Goal: Task Accomplishment & Management: Complete application form

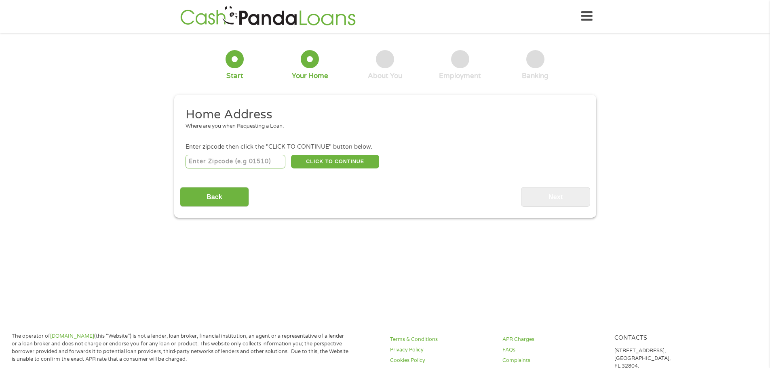
click at [273, 164] on input "number" at bounding box center [236, 162] width 100 height 14
type input "30078"
click at [327, 158] on button "CLICK TO CONTINUE" at bounding box center [335, 162] width 88 height 14
type input "30078"
type input "Snellville"
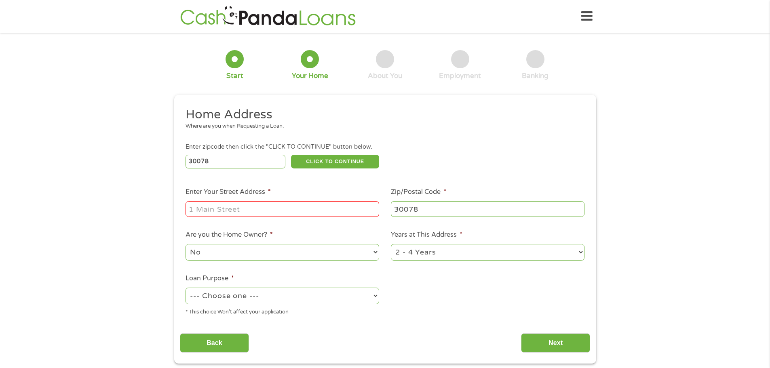
click at [270, 206] on input "Enter Your Street Address *" at bounding box center [283, 208] width 194 height 15
type input "[STREET_ADDRESS]"
click at [262, 253] on select "No Yes" at bounding box center [283, 252] width 194 height 17
select select "yes"
click at [186, 244] on select "No Yes" at bounding box center [283, 252] width 194 height 17
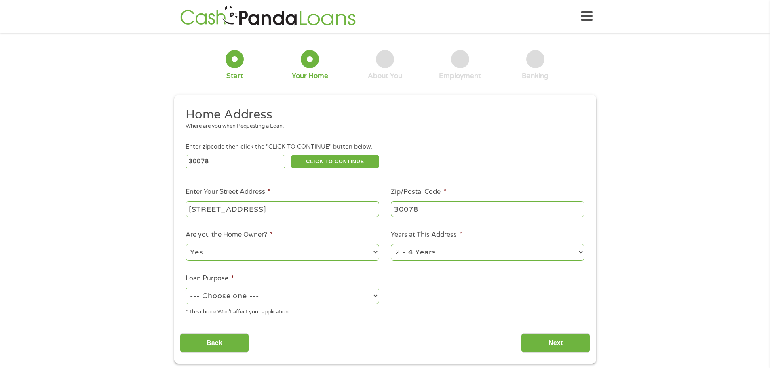
drag, startPoint x: 402, startPoint y: 252, endPoint x: 404, endPoint y: 259, distance: 6.6
click at [402, 252] on select "1 Year or less 1 - 2 Years 2 - 4 Years Over 4 Years" at bounding box center [488, 252] width 194 height 17
select select "60months"
click at [391, 244] on select "1 Year or less 1 - 2 Years 2 - 4 Years Over 4 Years" at bounding box center [488, 252] width 194 height 17
click at [281, 300] on select "--- Choose one --- Pay Bills Debt Consolidation Home Improvement Major Purchase…" at bounding box center [283, 296] width 194 height 17
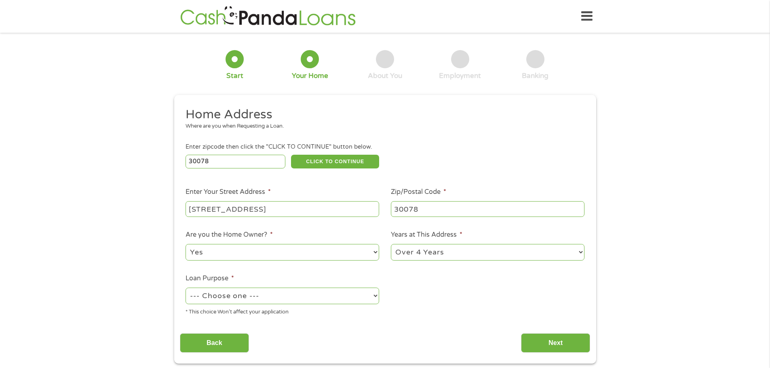
select select "paybills"
click at [186, 288] on select "--- Choose one --- Pay Bills Debt Consolidation Home Improvement Major Purchase…" at bounding box center [283, 296] width 194 height 17
click at [533, 339] on input "Next" at bounding box center [555, 344] width 69 height 20
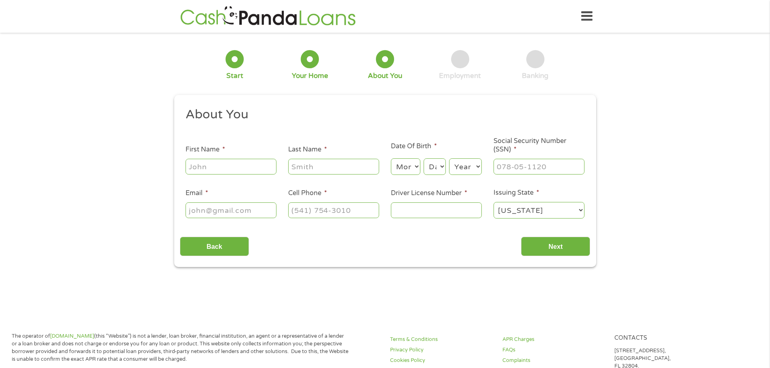
click at [253, 161] on input "First Name *" at bounding box center [231, 166] width 91 height 15
type input "[PERSON_NAME]"
type input "[PHONE_NUMBER]"
click at [403, 167] on select "Month 1 2 3 4 5 6 7 8 9 10 11 12" at bounding box center [406, 166] width 30 height 17
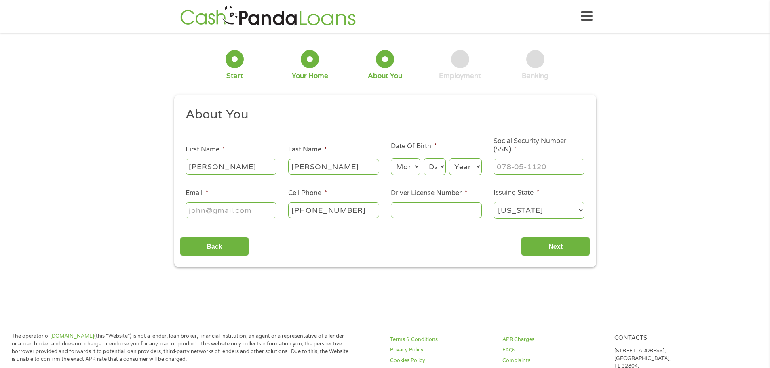
select select "5"
click at [391, 158] on select "Month 1 2 3 4 5 6 7 8 9 10 11 12" at bounding box center [406, 166] width 30 height 17
click at [437, 169] on select "Day 1 2 3 4 5 6 7 8 9 10 11 12 13 14 15 16 17 18 19 20 21 22 23 24 25 26 27 28 …" at bounding box center [435, 166] width 22 height 17
select select "15"
click at [424, 158] on select "Day 1 2 3 4 5 6 7 8 9 10 11 12 13 14 15 16 17 18 19 20 21 22 23 24 25 26 27 28 …" at bounding box center [435, 166] width 22 height 17
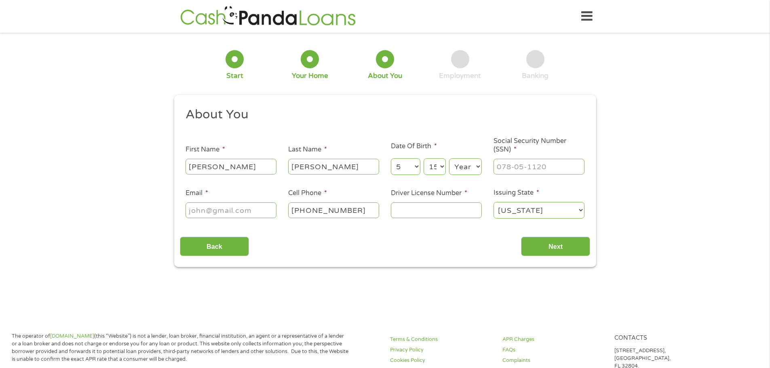
click at [461, 162] on select "Year [DATE] 2006 2005 2004 2003 2002 2001 2000 1999 1998 1997 1996 1995 1994 19…" at bounding box center [465, 166] width 33 height 17
select select "1972"
click at [449, 158] on select "Year [DATE] 2006 2005 2004 2003 2002 2001 2000 1999 1998 1997 1996 1995 1994 19…" at bounding box center [465, 166] width 33 height 17
click at [510, 163] on input "___-__-____" at bounding box center [539, 166] width 91 height 15
type input "253-51-7991"
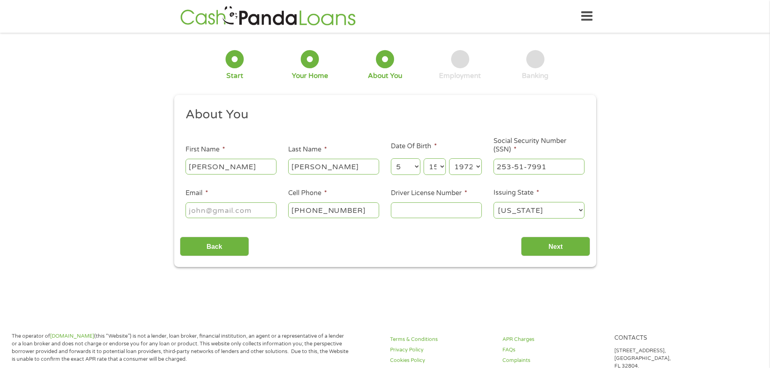
click at [415, 213] on input "Driver License Number *" at bounding box center [436, 210] width 91 height 15
type input "058860124"
click at [533, 243] on input "Next" at bounding box center [555, 247] width 69 height 20
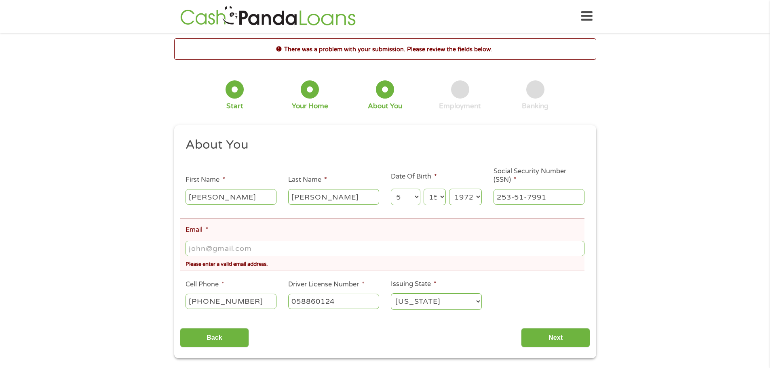
click at [239, 254] on input "Email *" at bounding box center [385, 248] width 399 height 15
type input "d"
type input "[EMAIL_ADDRESS][DOMAIN_NAME]"
click at [541, 340] on input "Next" at bounding box center [555, 338] width 69 height 20
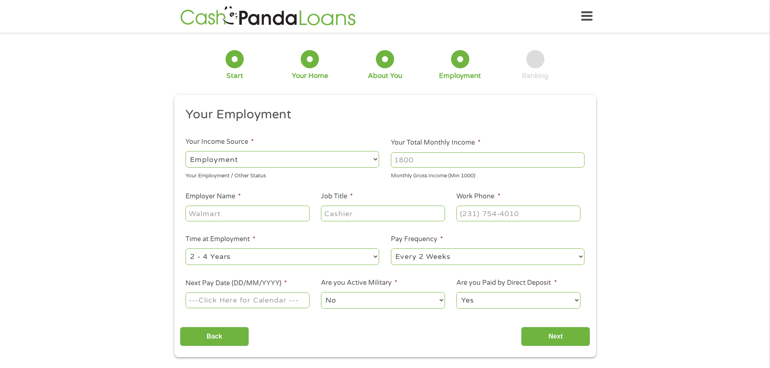
click at [281, 213] on input "Employer Name *" at bounding box center [248, 213] width 124 height 15
type input "purisys"
click at [352, 218] on input "Job Title *" at bounding box center [383, 213] width 124 height 15
type input "principal scientist"
click at [481, 217] on input "(___) ___-____" at bounding box center [518, 213] width 124 height 15
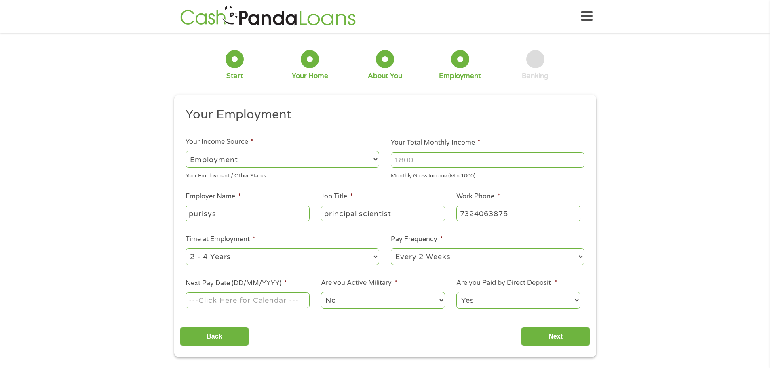
type input "[PHONE_NUMBER]"
click at [255, 255] on select "--- Choose one --- 1 Year or less 1 - 2 Years 2 - 4 Years Over 4 Years" at bounding box center [283, 257] width 194 height 17
select select "60months"
click at [186, 249] on select "--- Choose one --- 1 Year or less 1 - 2 Years 2 - 4 Years Over 4 Years" at bounding box center [283, 257] width 194 height 17
click at [252, 298] on input "Next Pay Date (DD/MM/YYYY) *" at bounding box center [248, 300] width 124 height 15
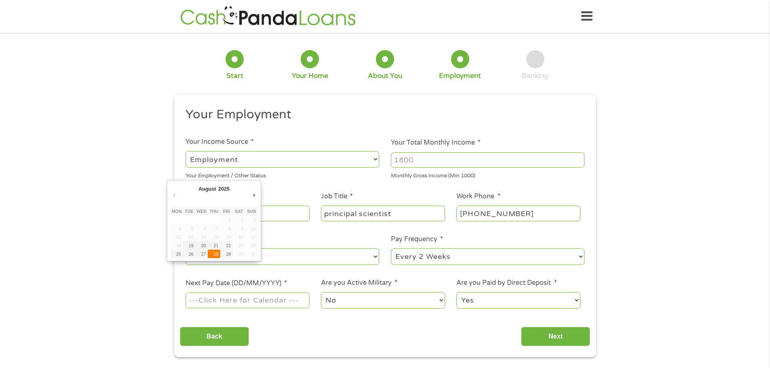
type input "[DATE]"
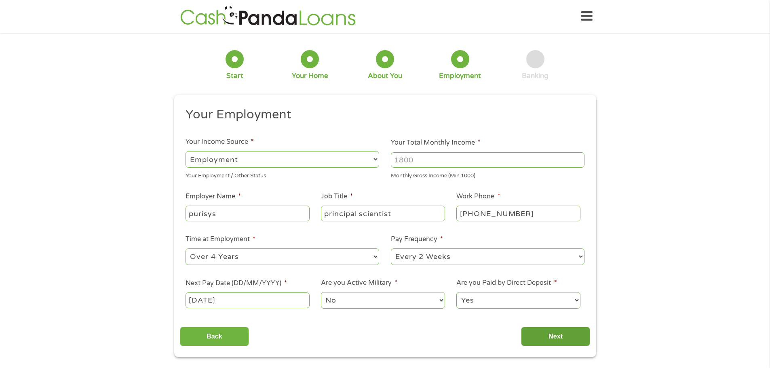
click at [544, 335] on input "Next" at bounding box center [555, 337] width 69 height 20
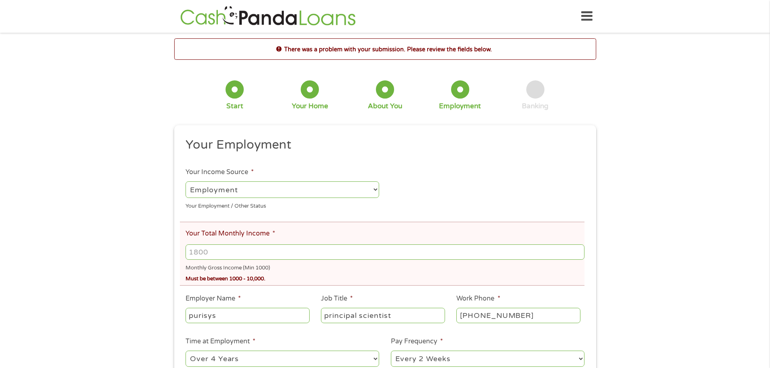
drag, startPoint x: 258, startPoint y: 256, endPoint x: 172, endPoint y: 251, distance: 86.2
click at [172, 251] on div "There was a problem with your submission. Please review the fields below. 1 Sta…" at bounding box center [385, 248] width 437 height 421
click at [281, 251] on input "Your Total Monthly Income *" at bounding box center [385, 252] width 399 height 15
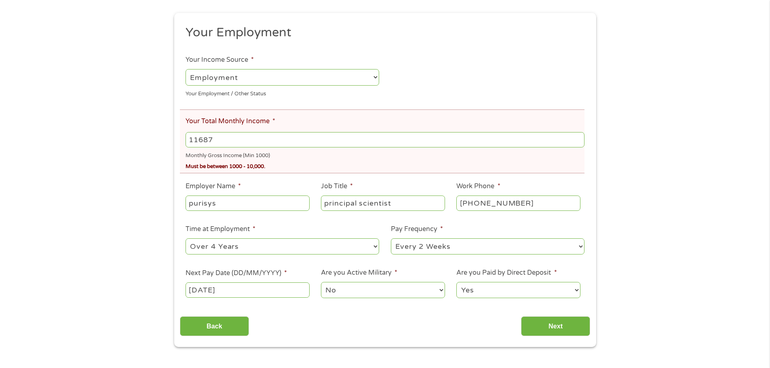
scroll to position [121, 0]
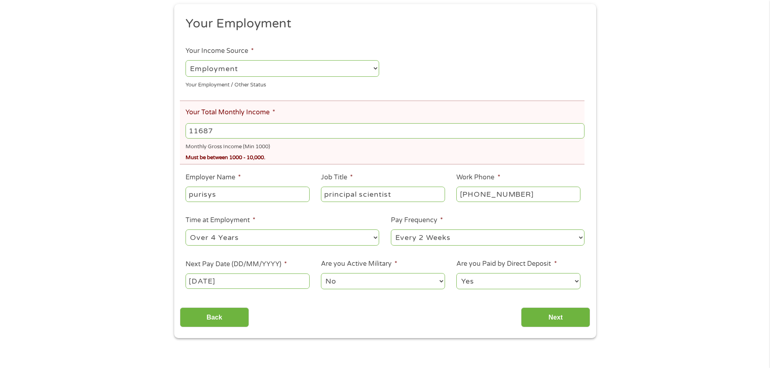
type input "11687"
click at [308, 182] on li "Employer Name * purisys" at bounding box center [247, 188] width 135 height 31
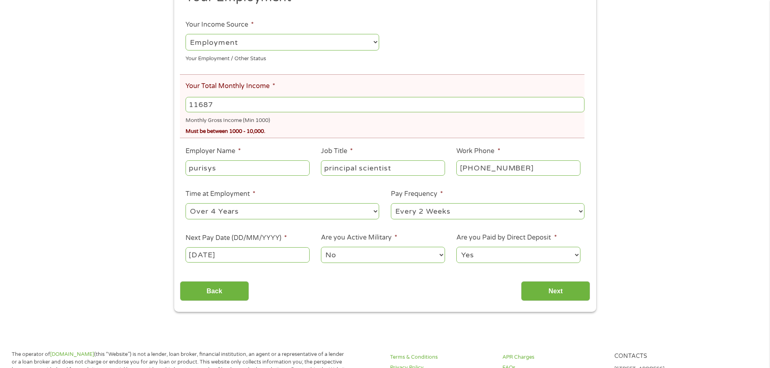
scroll to position [162, 0]
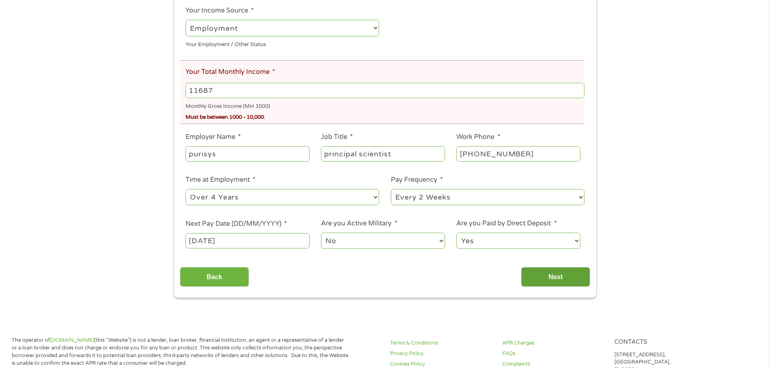
click at [543, 277] on input "Next" at bounding box center [555, 277] width 69 height 20
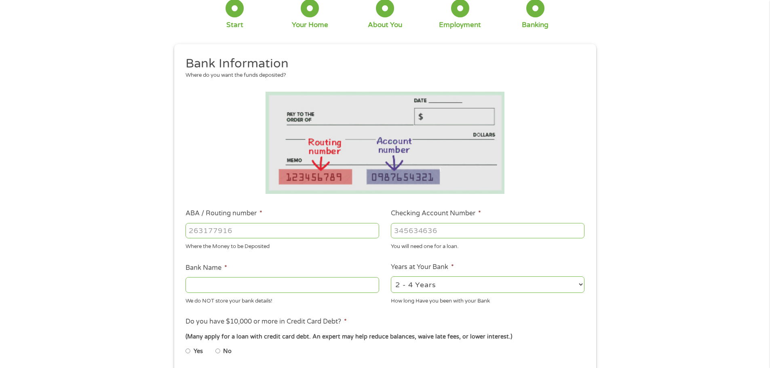
scroll to position [0, 0]
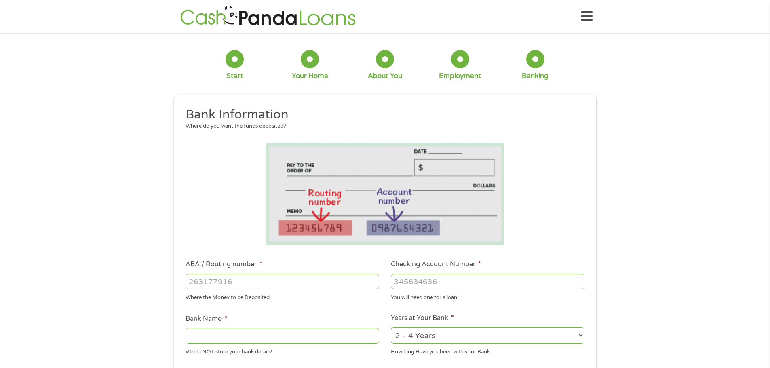
click at [231, 281] on input "ABA / Routing number *" at bounding box center [283, 281] width 194 height 15
click at [279, 281] on input "ABA / Routing number *" at bounding box center [283, 281] width 194 height 15
click at [349, 284] on input "ABA / Routing number *" at bounding box center [283, 281] width 194 height 15
type input "061000052"
type input "BANK OF AMERICA NA"
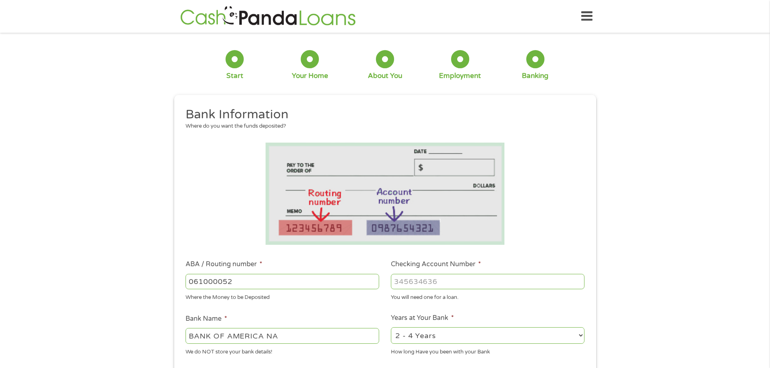
type input "061000052"
click at [444, 283] on input "Checking Account Number *" at bounding box center [488, 281] width 194 height 15
click at [504, 283] on input "Checking Account Number *" at bounding box center [488, 281] width 194 height 15
type input "334042591917"
click at [424, 334] on select "2 - 4 Years 6 - 12 Months 1 - 2 Years Over 4 Years" at bounding box center [488, 335] width 194 height 17
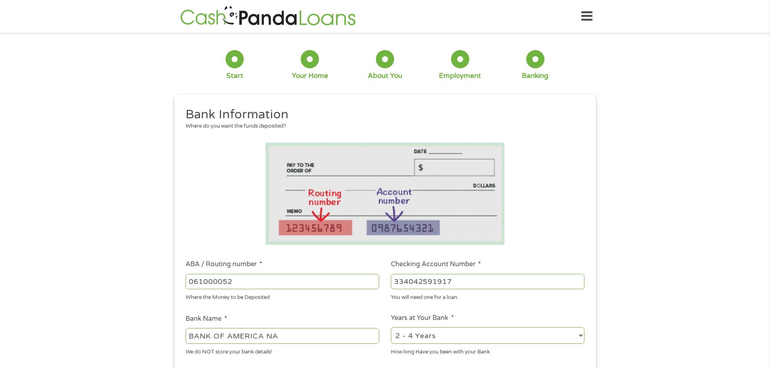
select select "60months"
click at [391, 327] on select "2 - 4 Years 6 - 12 Months 1 - 2 Years Over 4 Years" at bounding box center [488, 335] width 194 height 17
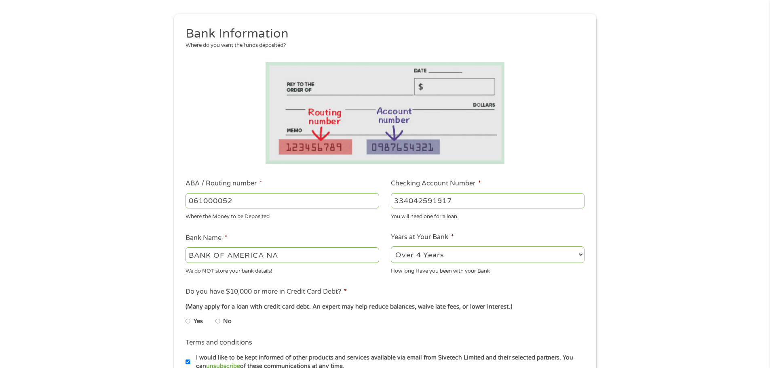
scroll to position [162, 0]
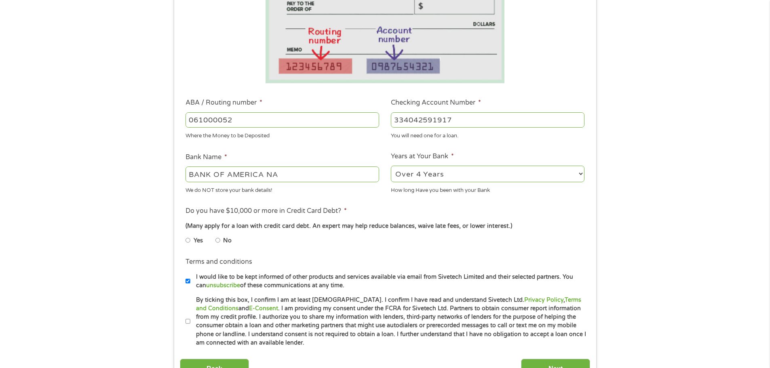
click at [189, 242] on input "Yes" at bounding box center [188, 240] width 5 height 13
radio input "true"
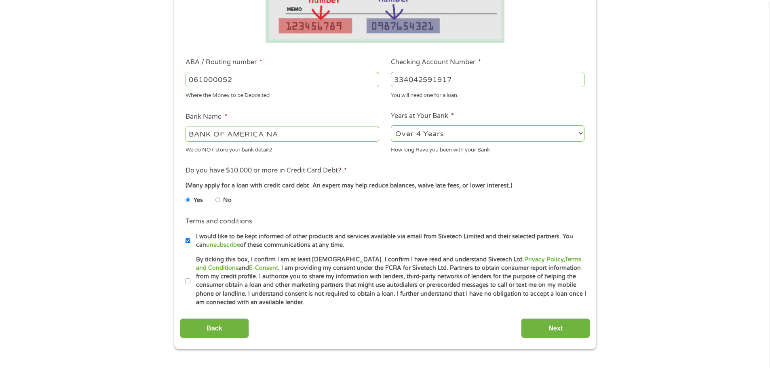
click at [186, 243] on input "I would like to be kept informed of other products and services available via e…" at bounding box center [188, 241] width 5 height 13
checkbox input "false"
click at [184, 279] on li "Terms and conditions * By ticking this box, I confirm I am at least [DEMOGRAPHI…" at bounding box center [385, 282] width 410 height 52
click at [188, 283] on input "By ticking this box, I confirm I am at least [DEMOGRAPHIC_DATA]. I confirm I ha…" at bounding box center [188, 281] width 5 height 13
checkbox input "true"
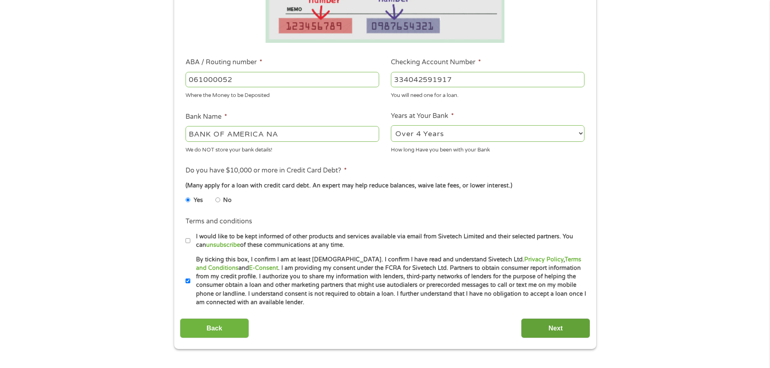
click at [544, 331] on input "Next" at bounding box center [555, 329] width 69 height 20
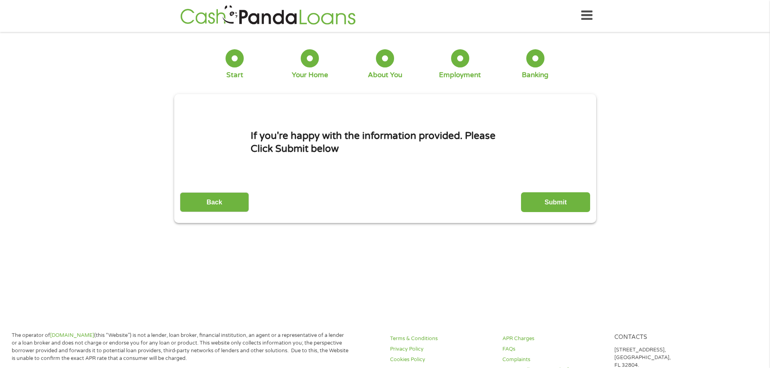
scroll to position [0, 0]
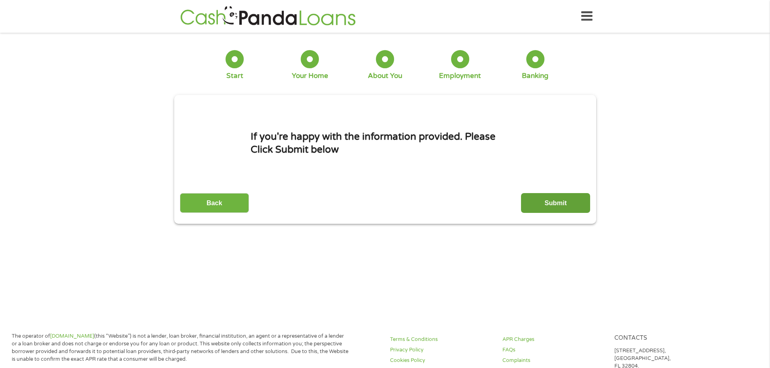
click at [558, 208] on input "Submit" at bounding box center [555, 203] width 69 height 20
